Goal: Book appointment/travel/reservation

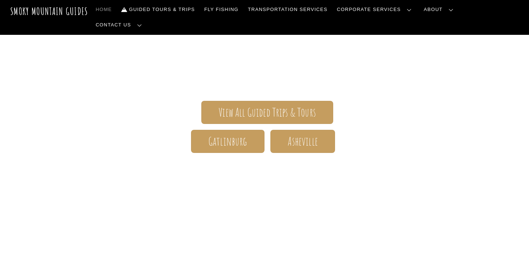
scroll to position [129, 0]
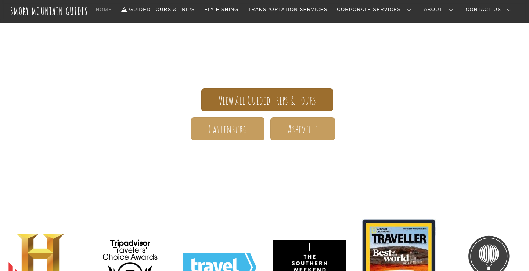
click at [274, 103] on span "View All Guided Trips & Tours" at bounding box center [267, 101] width 97 height 8
click at [301, 101] on span "View All Guided Trips & Tours" at bounding box center [267, 101] width 97 height 8
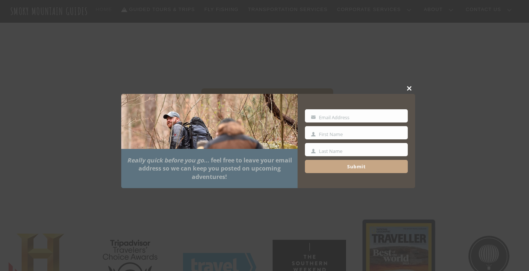
click at [408, 89] on span at bounding box center [409, 88] width 11 height 4
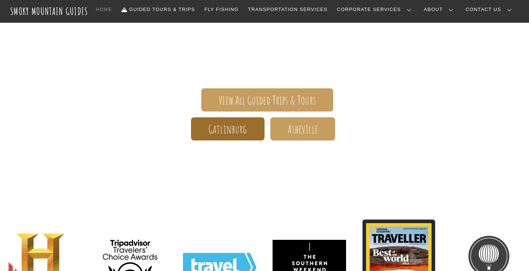
click at [241, 127] on span "Gatlinburg" at bounding box center [227, 130] width 39 height 8
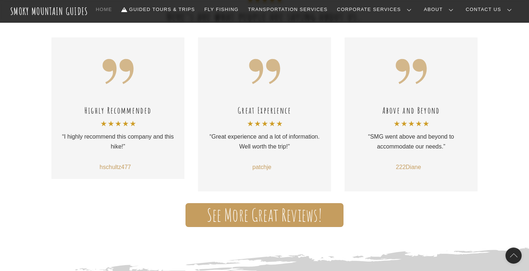
scroll to position [480, 0]
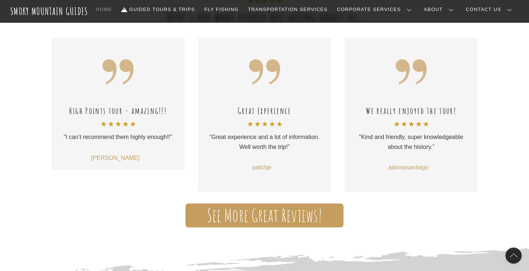
click at [250, 212] on span "See More Great Reviews!" at bounding box center [265, 216] width 116 height 8
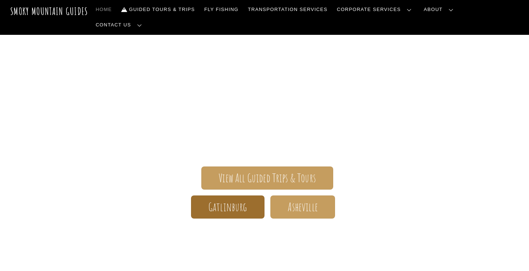
scroll to position [86, 0]
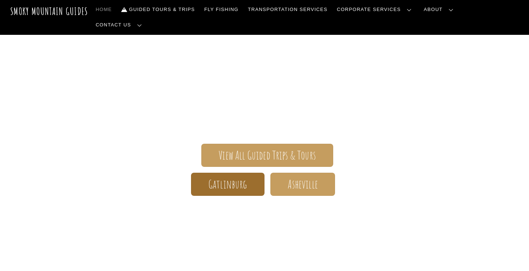
click at [230, 181] on span "Gatlinburg" at bounding box center [227, 185] width 39 height 8
